Goal: Task Accomplishment & Management: Use online tool/utility

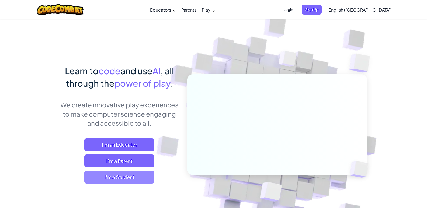
click at [128, 175] on span "I'm a Student" at bounding box center [119, 177] width 70 height 13
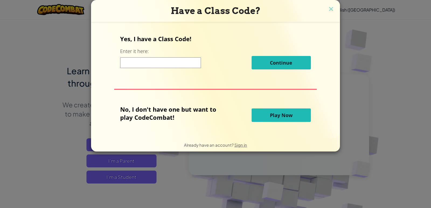
click at [177, 64] on input at bounding box center [160, 62] width 81 height 11
click at [176, 63] on input at bounding box center [160, 62] width 81 height 11
click at [268, 115] on button "Play Now" at bounding box center [281, 115] width 59 height 13
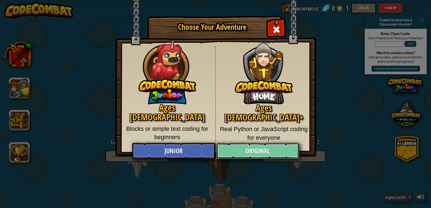
click at [252, 150] on link "Original" at bounding box center [257, 151] width 83 height 16
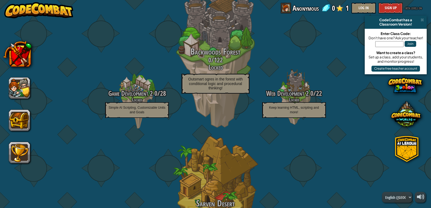
scroll to position [172, 0]
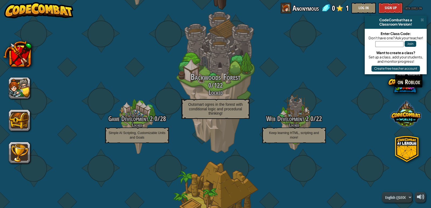
click at [407, 117] on span at bounding box center [406, 114] width 30 height 30
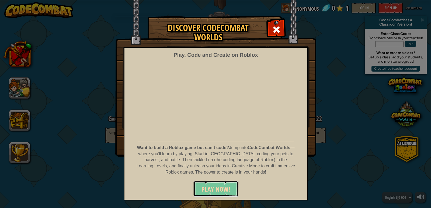
click at [207, 193] on span "PLAY NOW!" at bounding box center [216, 189] width 29 height 9
click at [281, 30] on div at bounding box center [276, 28] width 17 height 17
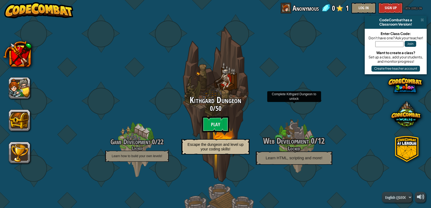
click at [298, 156] on span "Learn HTML, scripting and more!" at bounding box center [294, 158] width 57 height 5
click at [281, 141] on span "Web Development" at bounding box center [287, 141] width 46 height 11
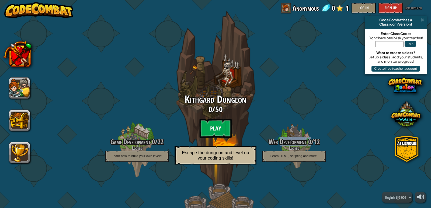
click at [217, 122] on btn "Play" at bounding box center [215, 128] width 32 height 19
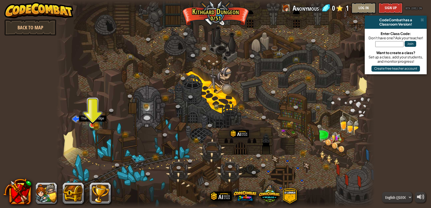
click at [95, 122] on img at bounding box center [93, 117] width 8 height 18
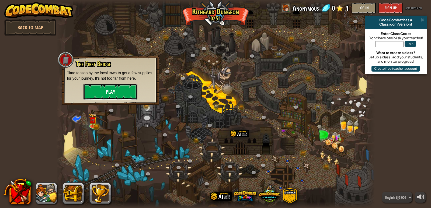
click at [115, 92] on button "Play" at bounding box center [111, 92] width 54 height 16
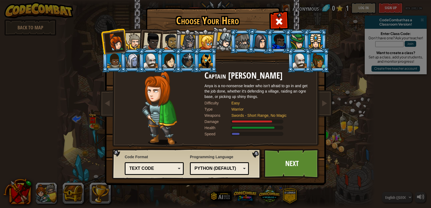
click at [142, 171] on div "Text code" at bounding box center [152, 169] width 47 height 6
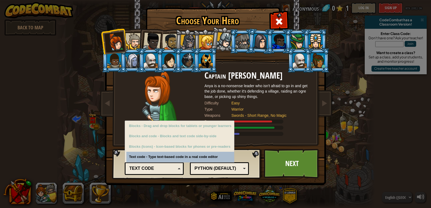
click at [143, 172] on div "Text code" at bounding box center [154, 169] width 52 height 8
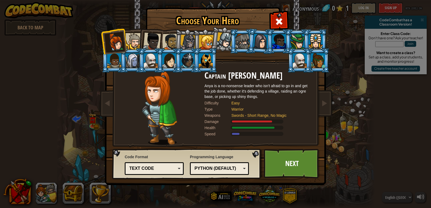
click at [209, 167] on div "Python (Default)" at bounding box center [218, 169] width 47 height 6
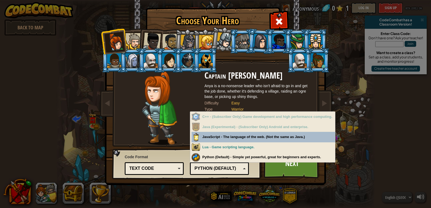
click at [209, 167] on div "Python (Default)" at bounding box center [218, 169] width 47 height 6
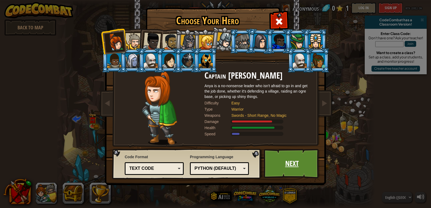
click at [285, 163] on link "Next" at bounding box center [292, 164] width 56 height 30
